Goal: Transaction & Acquisition: Purchase product/service

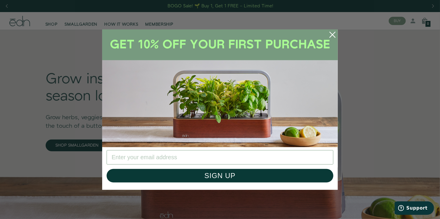
click at [334, 33] on circle "Close dialog" at bounding box center [332, 34] width 13 height 13
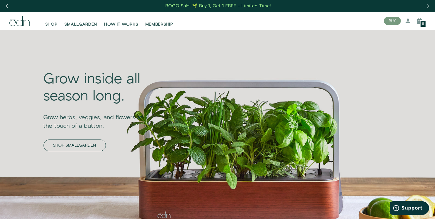
click at [81, 146] on link "SHOP SMALLGARDEN" at bounding box center [75, 146] width 62 height 12
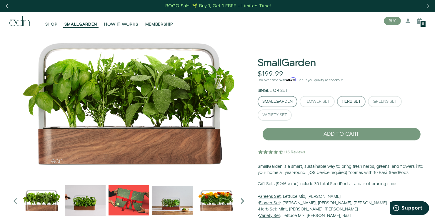
click at [353, 100] on div "Herb Set" at bounding box center [351, 102] width 19 height 4
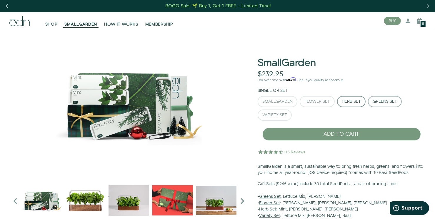
click at [385, 102] on div "Greens Set" at bounding box center [385, 102] width 24 height 4
